Goal: Book appointment/travel/reservation

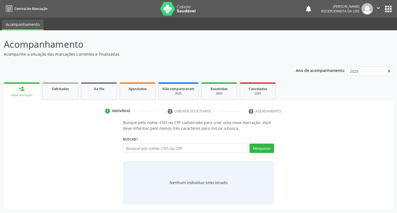
click at [223, 145] on input "text" at bounding box center [185, 148] width 125 height 9
type input "07699211405"
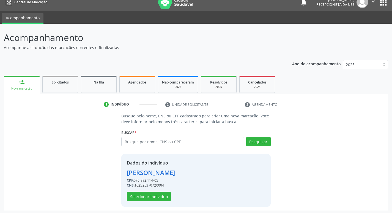
scroll to position [8, 0]
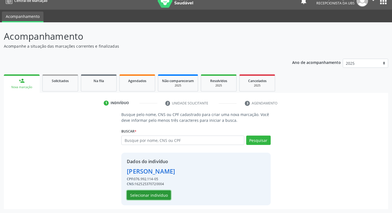
click at [158, 195] on button "Selecionar indivíduo" at bounding box center [149, 194] width 44 height 9
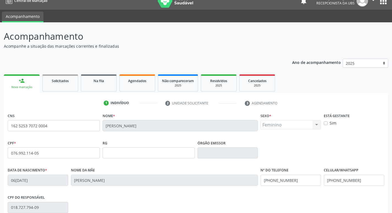
click at [330, 123] on label "Sim" at bounding box center [333, 123] width 7 height 6
click at [328, 123] on input "Sim" at bounding box center [326, 122] width 4 height 5
checkbox input "true"
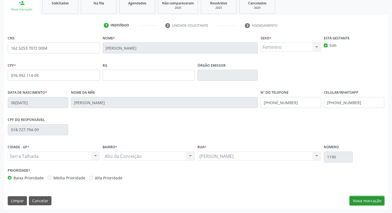
click at [366, 204] on button "Nova marcação" at bounding box center [367, 200] width 35 height 9
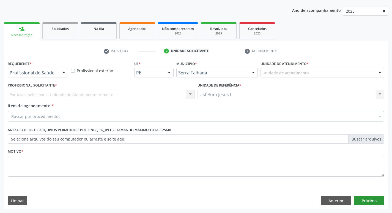
scroll to position [60, 0]
click at [62, 72] on div at bounding box center [64, 72] width 8 height 9
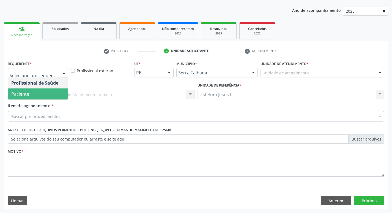
click at [44, 91] on span "Paciente" at bounding box center [38, 93] width 60 height 11
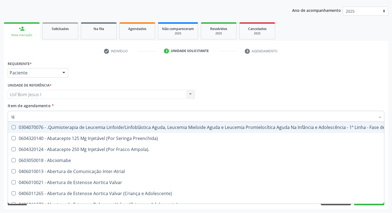
type input "igg"
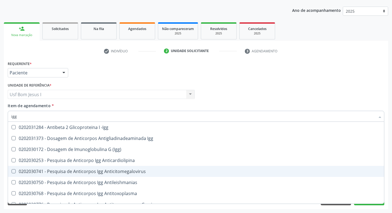
click at [137, 166] on span "0202030741 - Pesquisa de Anticorpos Igg Anticitomegalovirus" at bounding box center [196, 171] width 377 height 11
checkbox Anticitomegalovirus "true"
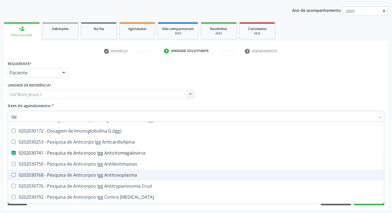
click at [134, 175] on div "0202030768 - Pesquisa de Anticorpos Igg Antitoxoplasma" at bounding box center [196, 175] width 370 height 4
checkbox Antitoxoplasma "true"
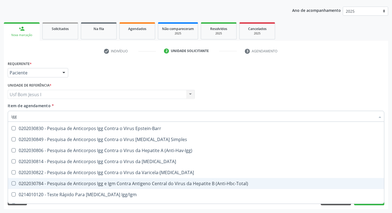
scroll to position [110, 0]
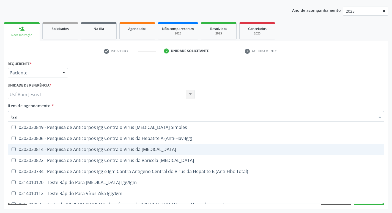
click at [143, 150] on div "0202030814 - Pesquisa de Anticorpos Igg Contra o Virus da [MEDICAL_DATA]" at bounding box center [196, 149] width 370 height 4
checkbox Rubeola "true"
type input "ig"
checkbox Anticitomegalovirus "false"
checkbox Antitoxoplasma "false"
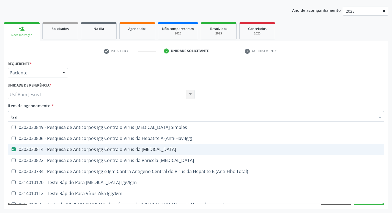
checkbox Rubeola "false"
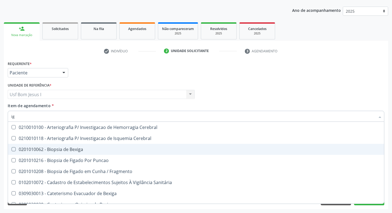
type input "igm"
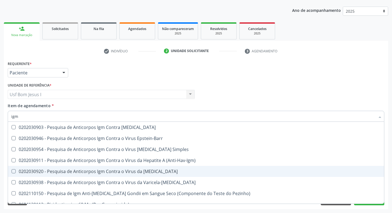
click at [170, 173] on div "0202030920 - Pesquisa de Anticorpos Igm Contra o Virus da [MEDICAL_DATA]" at bounding box center [196, 171] width 370 height 4
checkbox Rubeola "true"
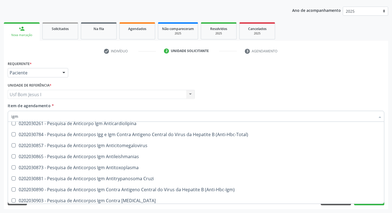
scroll to position [37, 0]
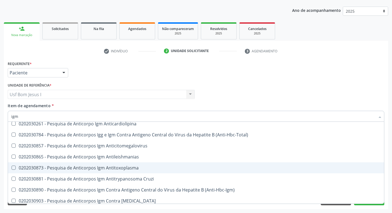
click at [152, 169] on div "0202030873 - Pesquisa de Anticorpos Igm Antitoxoplasma" at bounding box center [196, 168] width 370 height 4
checkbox Antitoxoplasma "true"
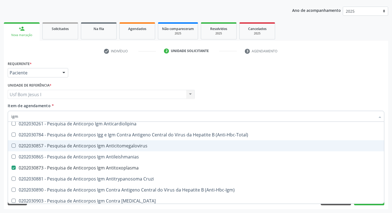
click at [141, 148] on div "0202030857 - Pesquisa de Anticorpos Igm Anticitomegalovirus" at bounding box center [196, 146] width 370 height 4
checkbox Anticitomegalovirus "true"
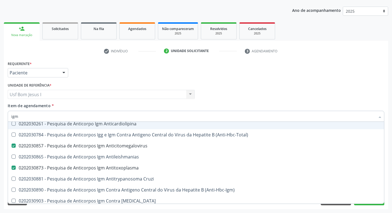
click at [173, 118] on input "igm" at bounding box center [193, 116] width 364 height 11
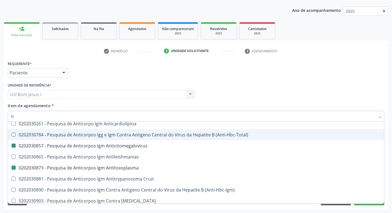
type input "he"
checkbox Anticitomegalovirus "false"
checkbox Antitoxoplasma "false"
checkbox Rubeola "false"
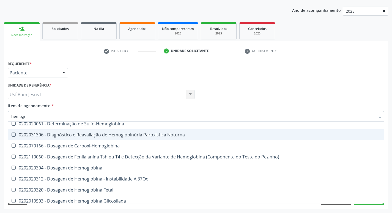
scroll to position [0, 0]
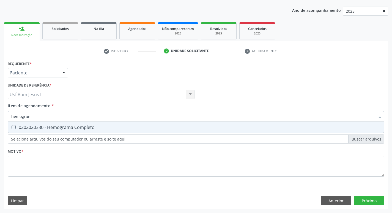
type input "hemograma"
drag, startPoint x: 168, startPoint y: 130, endPoint x: 160, endPoint y: 128, distance: 7.9
click at [165, 131] on span "0202020380 - Hemograma Completo" at bounding box center [196, 127] width 377 height 11
checkbox Completo "true"
click at [144, 111] on input "hemograma" at bounding box center [193, 116] width 364 height 11
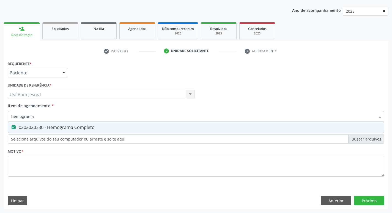
click at [144, 111] on input "hemograma" at bounding box center [193, 116] width 364 height 11
type input "g"
checkbox Completo "false"
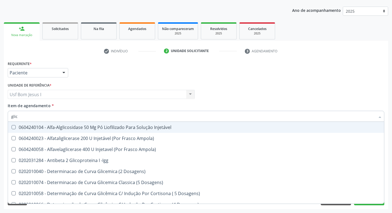
type input "glico"
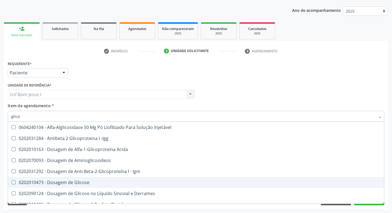
click at [119, 182] on div "0202010473 - Dosagem de Glicose" at bounding box center [196, 182] width 370 height 4
checkbox Glicose "true"
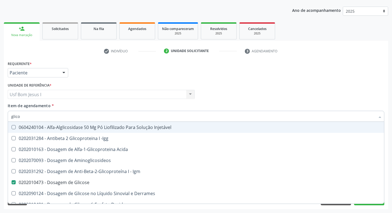
click at [96, 117] on input "glico" at bounding box center [193, 116] width 364 height 11
click at [94, 117] on input "glico" at bounding box center [193, 116] width 364 height 11
type input "ana"
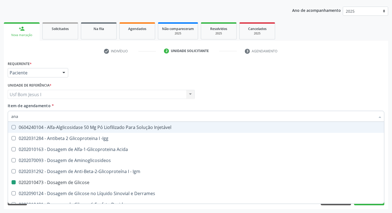
checkbox Glicose "false"
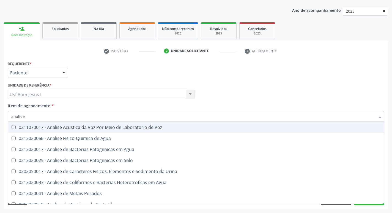
type input "analise"
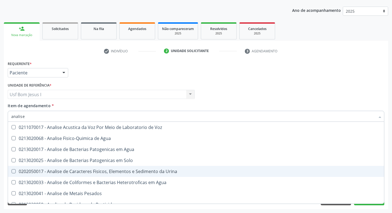
click at [102, 169] on div "0202050017 - Analise de Caracteres Fisicos, Elementos e Sedimento da Urina" at bounding box center [196, 171] width 370 height 4
checkbox Urina "true"
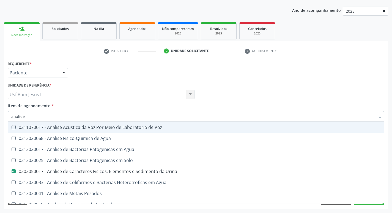
drag, startPoint x: 38, startPoint y: 115, endPoint x: 3, endPoint y: 123, distance: 35.9
click at [5, 121] on div "Requerente * Paciente Profissional de Saúde Paciente Nenhum resultado encontrad…" at bounding box center [196, 134] width 385 height 150
type input "de"
checkbox Urina "false"
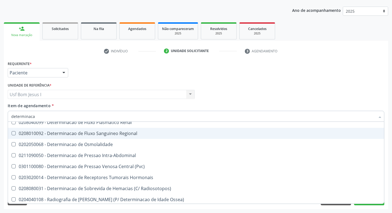
scroll to position [117, 0]
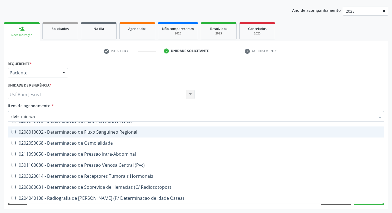
type input "determinacao"
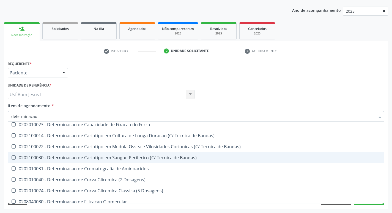
scroll to position [0, 0]
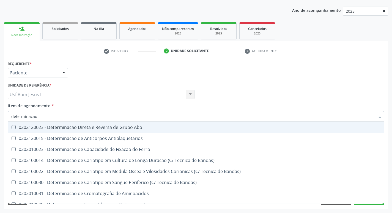
drag, startPoint x: 148, startPoint y: 129, endPoint x: 127, endPoint y: 121, distance: 22.9
click at [148, 129] on div "0202120023 - Determinacao Direta e Reversa de Grupo Abo" at bounding box center [196, 127] width 370 height 4
checkbox Abo "true"
click at [47, 118] on input "determinacao" at bounding box center [193, 116] width 364 height 11
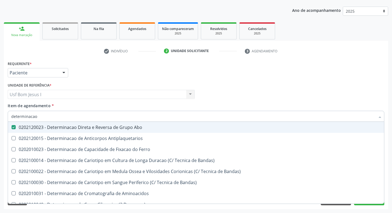
click at [47, 118] on input "determinacao" at bounding box center [193, 116] width 364 height 11
checkbox Abo "false"
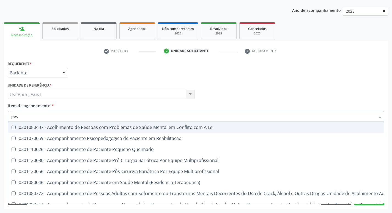
type input "pesq"
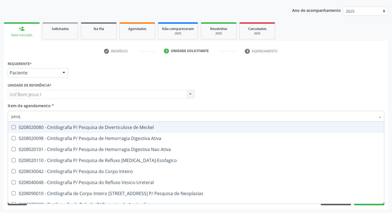
checkbox Anticitomegalovirus "true"
checkbox Antitoxoplasma "true"
checkbox Rubeola "true"
checkbox Anticitomegalovirus "true"
checkbox Antitoxoplasma "true"
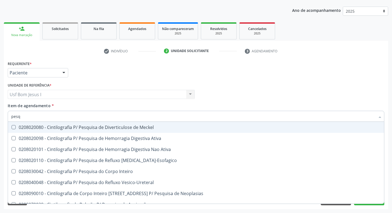
checkbox Rubeola "true"
checkbox Lambda "false"
checkbox Le "false"
checkbox Polarizada "false"
checkbox Eosinofilos "false"
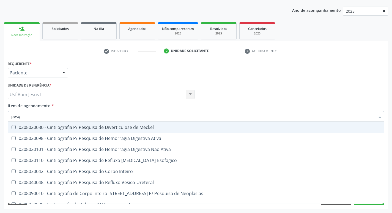
checkbox A "false"
checkbox Urina "false"
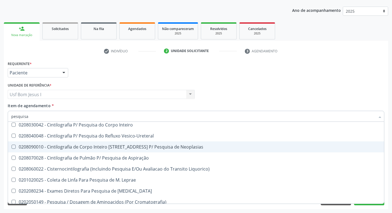
scroll to position [92, 0]
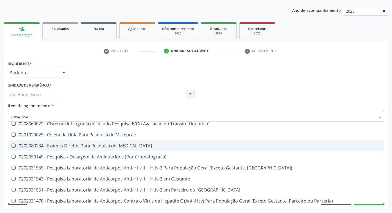
type input "pesquisa d"
checkbox Antinucleo "true"
checkbox Antiplasmodios "true"
checkbox Schenkii "true"
checkbox Respiratorio "true"
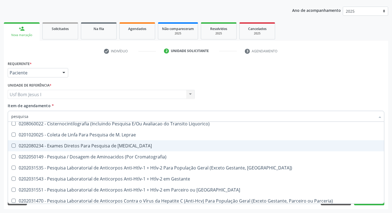
checkbox Epstein-Barr "true"
checkbox Anticitomegalovirus "false"
checkbox Antitoxoplasma "false"
checkbox Simples "true"
checkbox Rubeola "false"
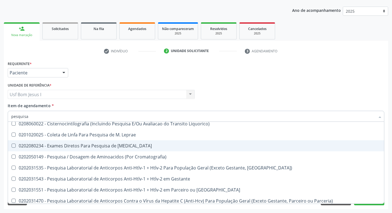
checkbox Anticitomegalovirus "false"
checkbox Antitoxoplasma "false"
checkbox Rubeola "false"
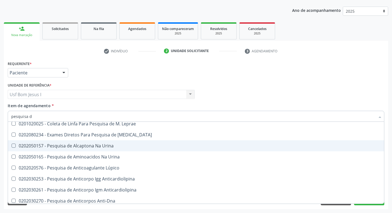
type input "pesquisa de"
checkbox Anticlamidia "true"
checkbox Antitoxoplasma "false"
checkbox Simples "true"
checkbox Rubeola "false"
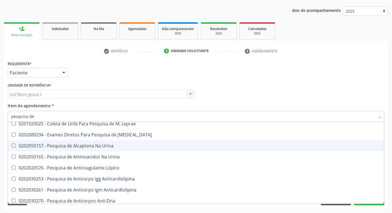
checkbox Zoster "true"
checkbox Antitoxoplasma "false"
checkbox Simples "true"
checkbox Rubeola "false"
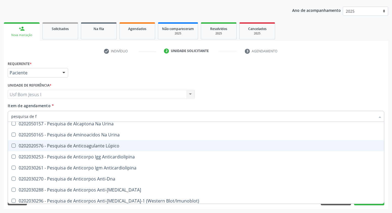
type input "pesquisa de fa"
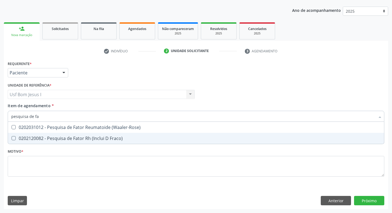
click at [87, 139] on div "0202120082 - Pesquisa de Fator Rh (Inclui D Fraco)" at bounding box center [196, 138] width 370 height 4
checkbox Fraco\) "true"
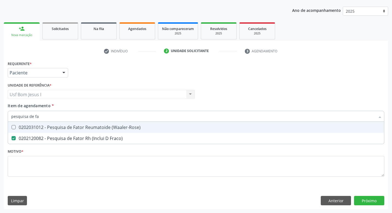
click at [60, 114] on input "pesquisa de fa" at bounding box center [193, 116] width 364 height 11
type input "c"
checkbox Fraco\) "false"
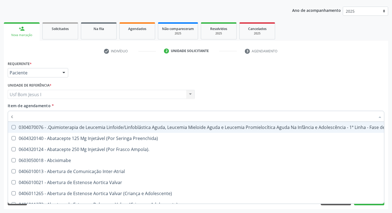
type input "cu"
checkbox Urina "false"
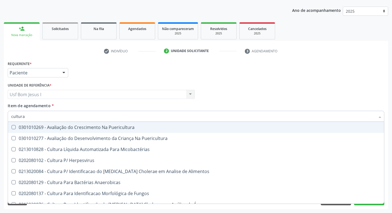
type input "cultura"
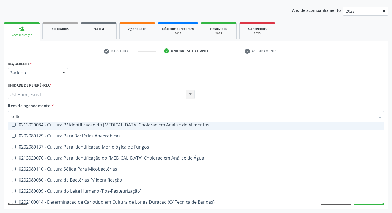
scroll to position [55, 0]
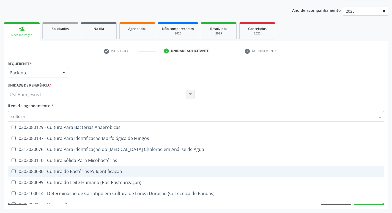
drag, startPoint x: 146, startPoint y: 173, endPoint x: 144, endPoint y: 169, distance: 4.2
click at [147, 172] on div "0202080080 - Cultura de Bactérias P/ Identificação" at bounding box center [196, 171] width 370 height 4
checkbox Identificação "true"
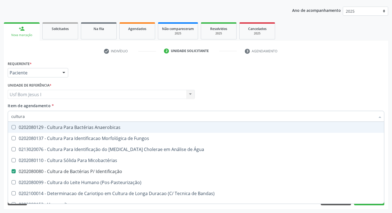
click at [30, 118] on input "cultura" at bounding box center [193, 116] width 364 height 11
click at [30, 117] on input "cultura" at bounding box center [193, 116] width 364 height 11
type input "he"
checkbox Identificação "false"
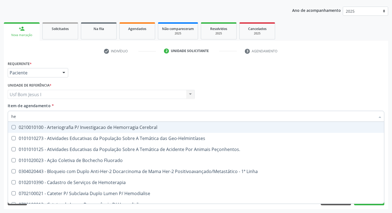
type input "hem"
checkbox II "true"
checkbox Completo "false"
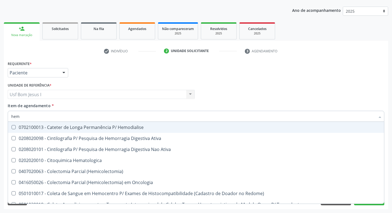
type input "hemo"
checkbox Retro-Retal "true"
checkbox Completo "false"
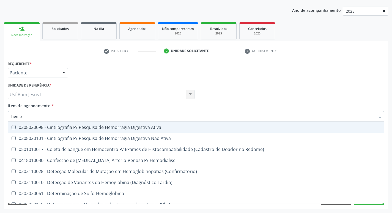
type input "hemog"
checkbox Carboxi-Hemoglobina "true"
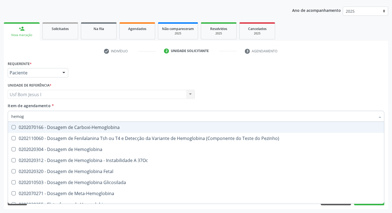
type input "hemogl"
checkbox Completo "false"
type input "hemoglobi"
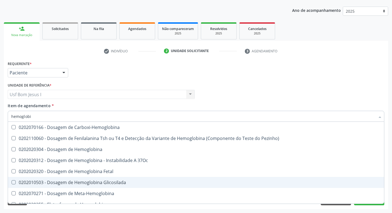
click at [83, 183] on div "0202010503 - Dosagem de Hemoglobina Glicosilada" at bounding box center [196, 182] width 370 height 4
checkbox Glicosilada "true"
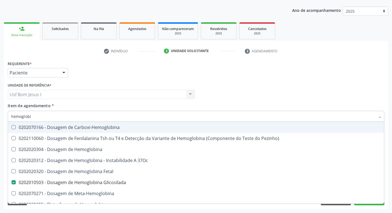
click at [46, 118] on input "hemoglobi" at bounding box center [193, 116] width 364 height 11
click at [46, 117] on input "hemoglobi" at bounding box center [193, 116] width 364 height 11
type input "t"
checkbox Glicosilada "false"
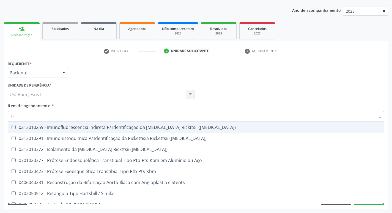
type input "tsh"
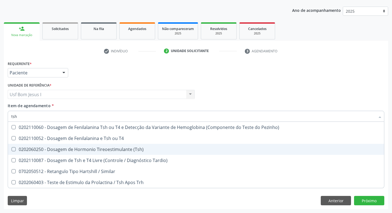
click at [78, 154] on span "0202060250 - Dosagem de Hormonio Tireoestimulante (Tsh)" at bounding box center [196, 149] width 377 height 11
checkbox \(Tsh\) "true"
type input "ts"
checkbox \(Tsh\) "false"
checkbox Tardio\) "true"
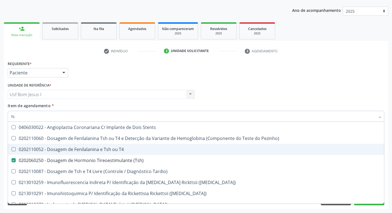
type input "t"
checkbox \(Tsh\) "false"
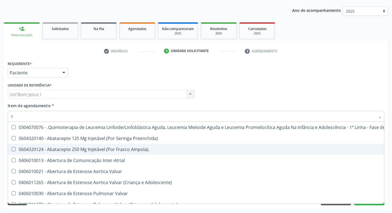
type input "t4"
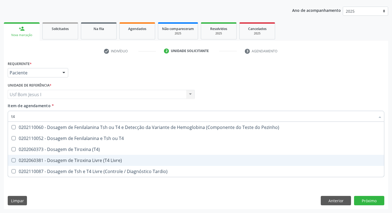
click at [102, 162] on div "0202060381 - Dosagem de Tiroxina Livre (T4 Livre)" at bounding box center [196, 160] width 370 height 4
checkbox Livre\) "true"
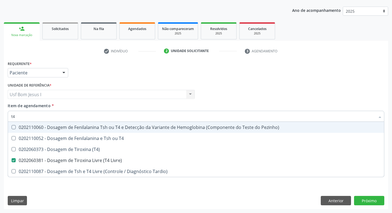
click at [52, 115] on input "t4" at bounding box center [193, 116] width 364 height 11
type input "co"
checkbox Livre\) "false"
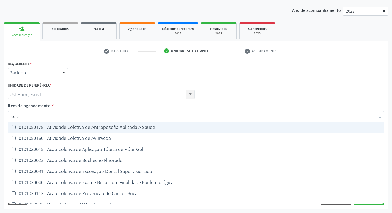
type input "coles"
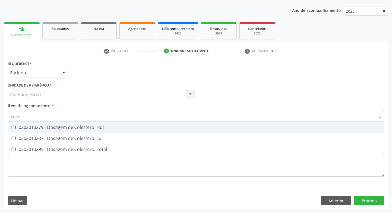
drag, startPoint x: 46, startPoint y: 127, endPoint x: 47, endPoint y: 131, distance: 4.1
click at [46, 127] on div "0202010279 - Dosagem de Colesterol Hdl" at bounding box center [196, 127] width 370 height 4
checkbox Hdl "true"
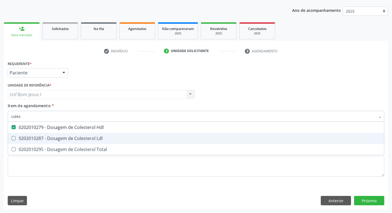
click at [48, 133] on span "0202010287 - Dosagem de Colesterol Ldl" at bounding box center [196, 138] width 377 height 11
checkbox Ldl "true"
click at [49, 144] on span "0202010295 - Dosagem de Colesterol Total" at bounding box center [196, 149] width 377 height 11
checkbox Total "true"
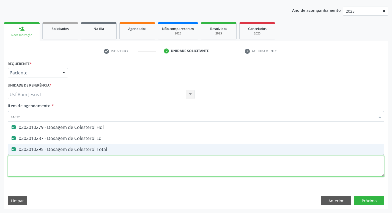
click at [49, 160] on div "Requerente * Paciente Profissional de Saúde Paciente Nenhum resultado encontrad…" at bounding box center [196, 121] width 377 height 125
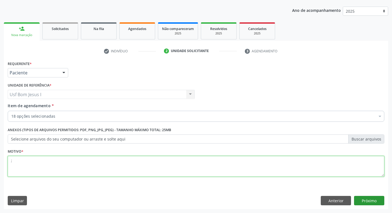
type textarea ";"
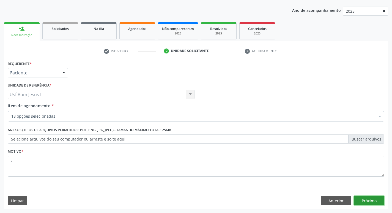
click at [375, 200] on button "Próximo" at bounding box center [369, 200] width 30 height 9
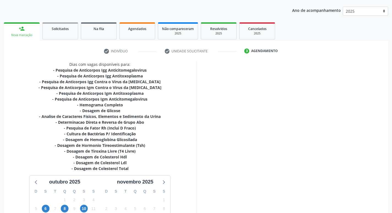
scroll to position [115, 0]
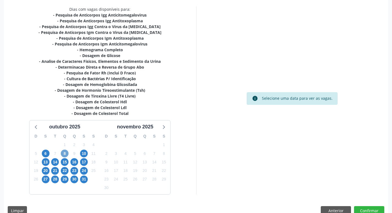
click at [65, 153] on span "8" at bounding box center [65, 154] width 8 height 8
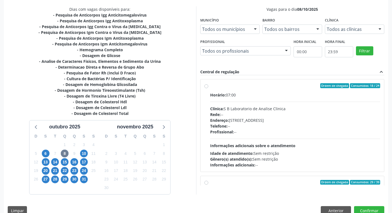
click at [240, 106] on div "Horário: 07:00 Clínica: S B Laboratorio de Analise Clinica Rede: -- Endereço: […" at bounding box center [295, 130] width 170 height 76
radio input "true"
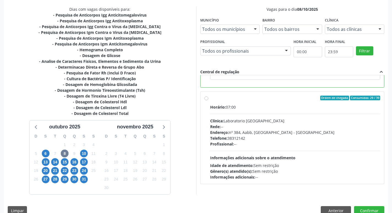
scroll to position [124, 0]
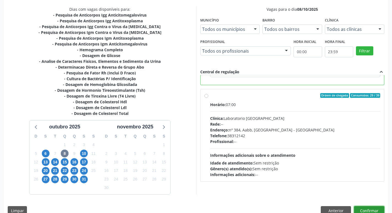
click at [377, 209] on button "Confirmar" at bounding box center [369, 210] width 30 height 9
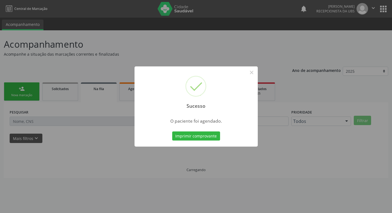
scroll to position [0, 0]
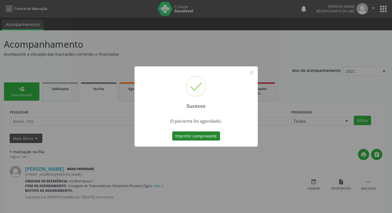
click at [201, 139] on button "Imprimir comprovante" at bounding box center [196, 135] width 48 height 9
